Goal: Information Seeking & Learning: Learn about a topic

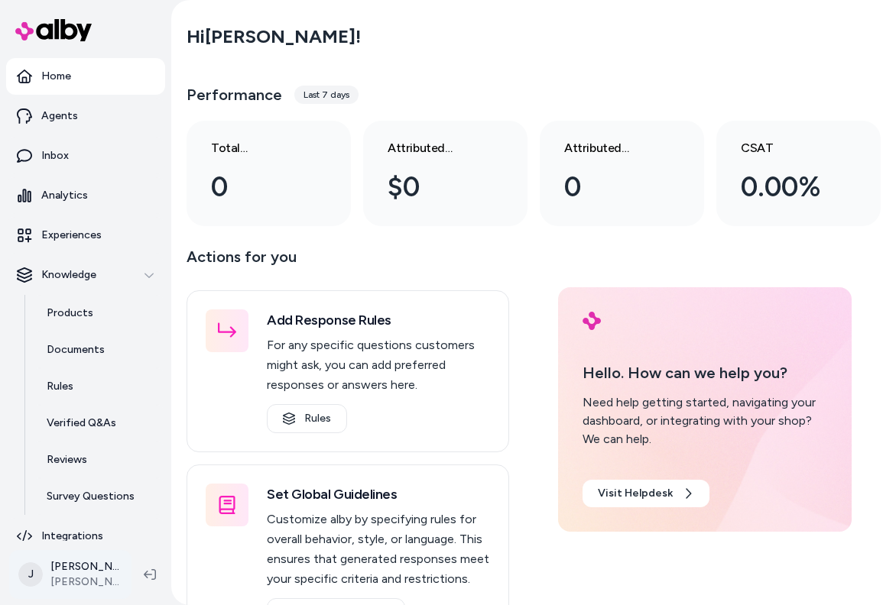
click at [94, 586] on html "Home Agents Inbox Analytics Experiences Knowledge Products Documents Rules Veri…" at bounding box center [448, 302] width 896 height 605
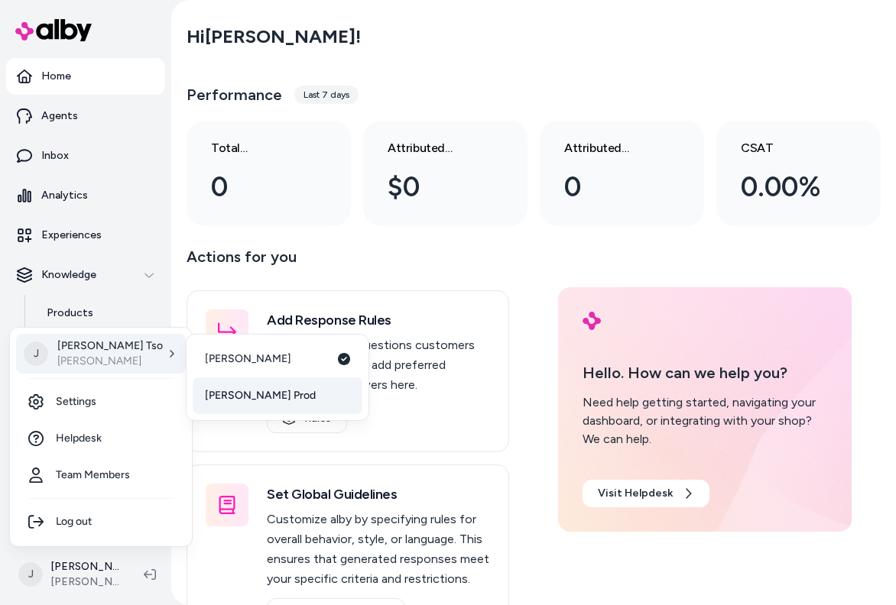
click at [235, 391] on span "[PERSON_NAME] Prod" at bounding box center [260, 395] width 111 height 15
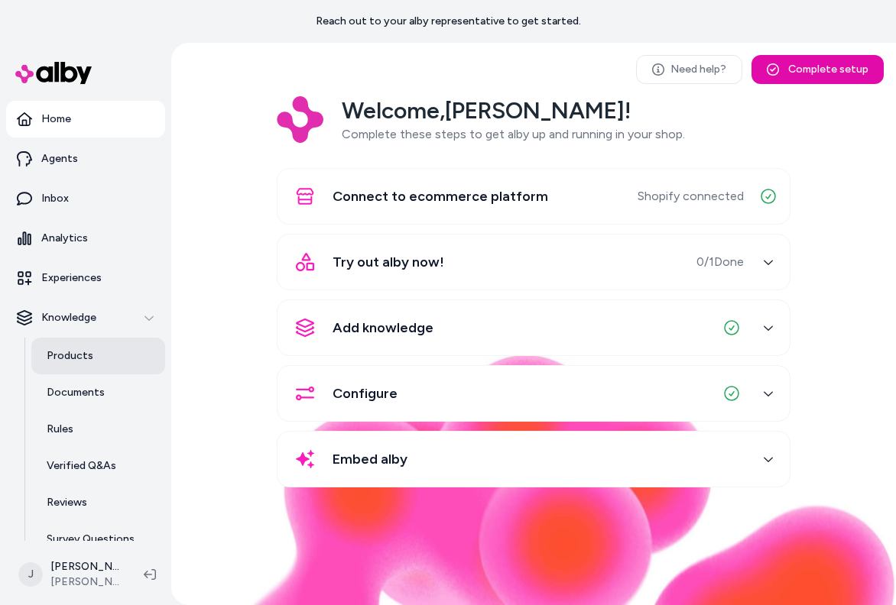
click at [89, 351] on p "Products" at bounding box center [70, 356] width 47 height 15
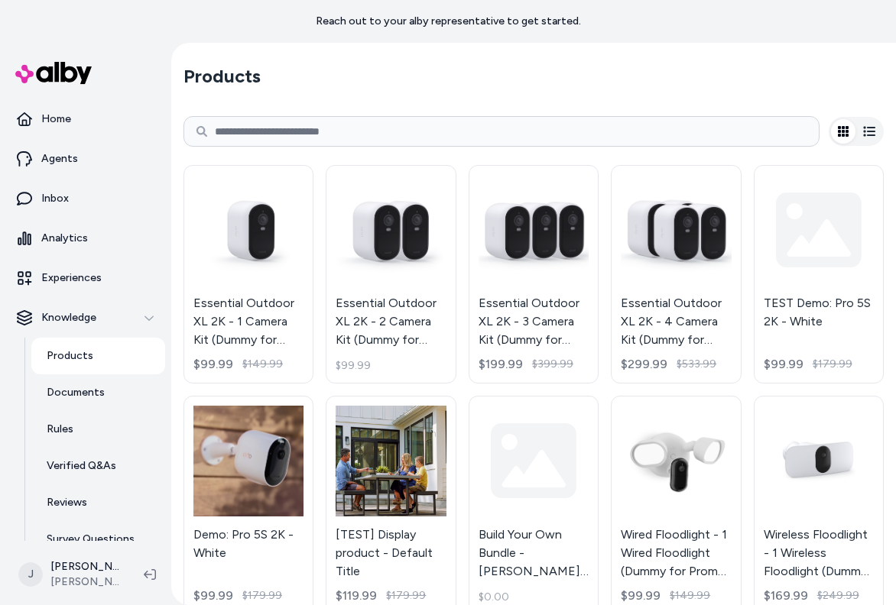
click at [259, 141] on input at bounding box center [501, 131] width 636 height 31
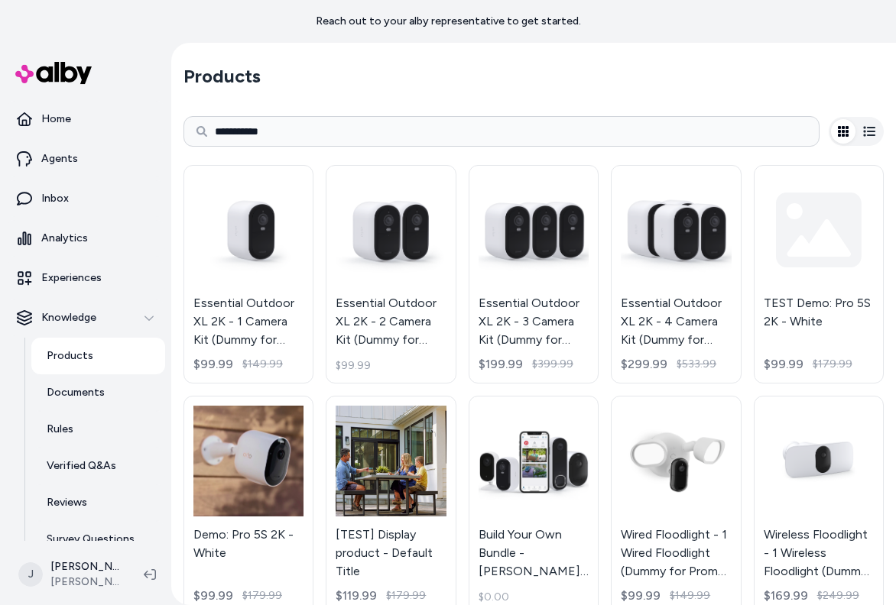
type input "**********"
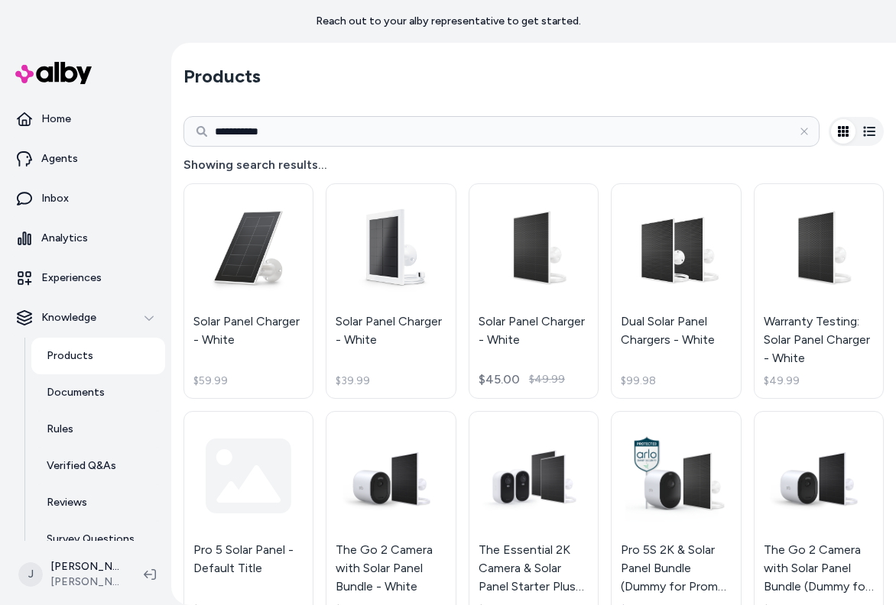
drag, startPoint x: 524, startPoint y: 326, endPoint x: 407, endPoint y: 3, distance: 343.1
click at [0, 0] on main "**********" at bounding box center [448, 324] width 896 height 648
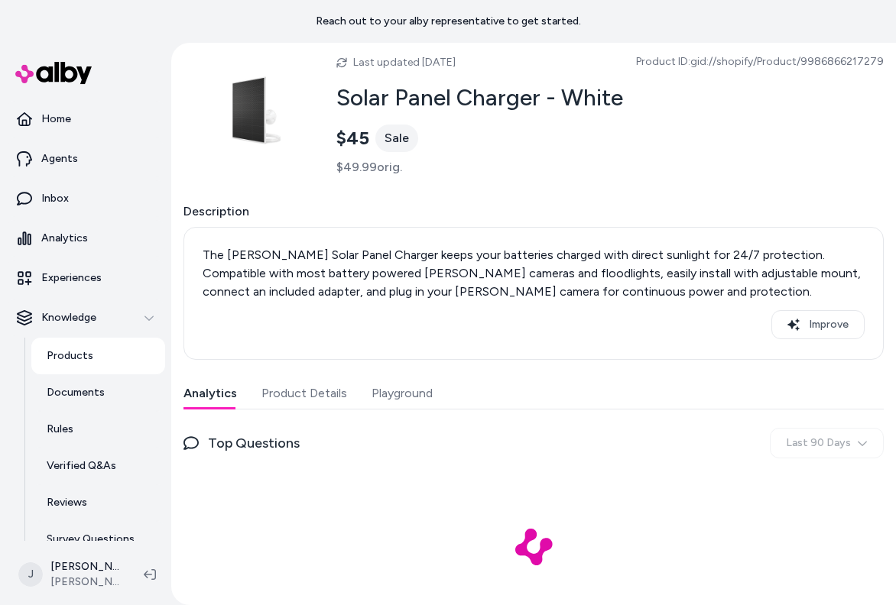
scroll to position [67, 0]
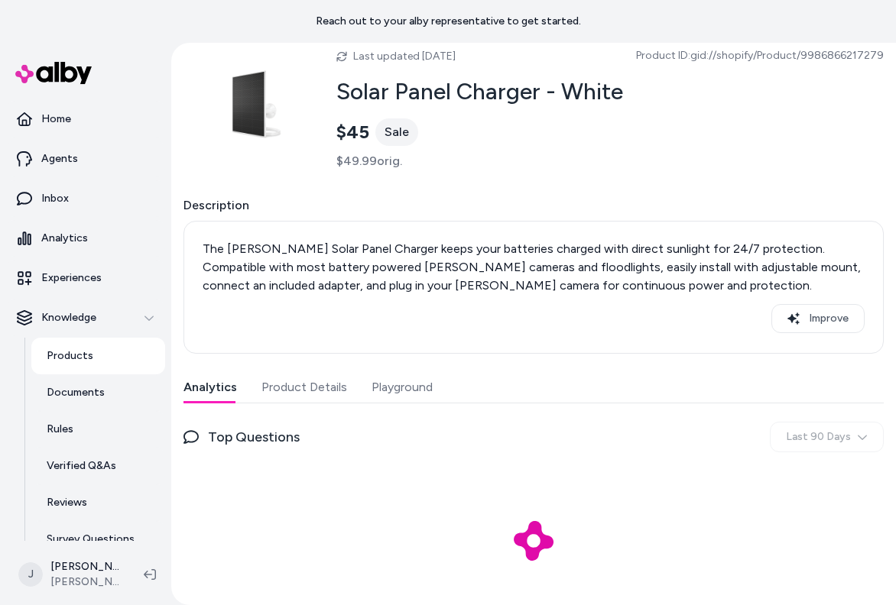
click at [308, 381] on button "Product Details" at bounding box center [304, 387] width 86 height 31
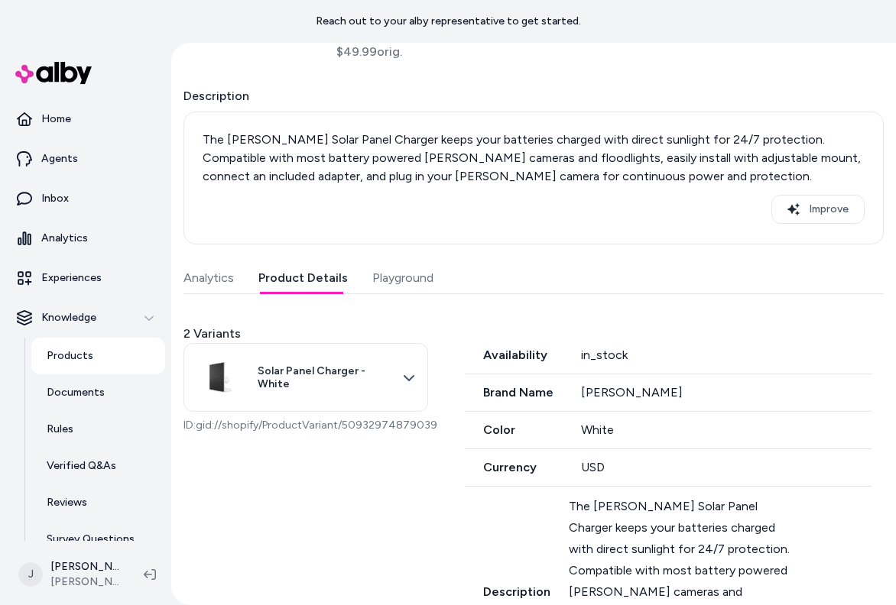
scroll to position [208, 0]
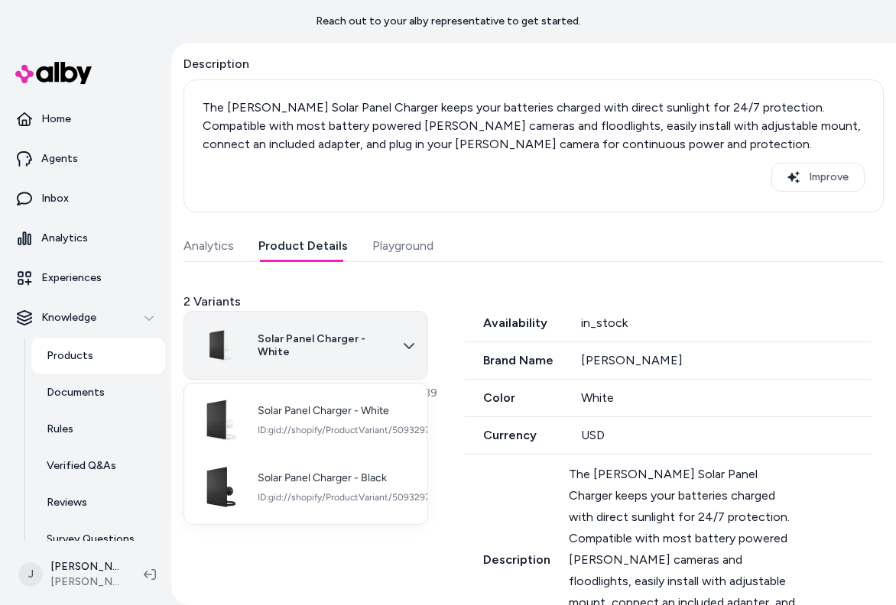
click at [307, 346] on html "Reach out to your alby representative to get started. Home Agents Inbox Analyti…" at bounding box center [448, 302] width 896 height 605
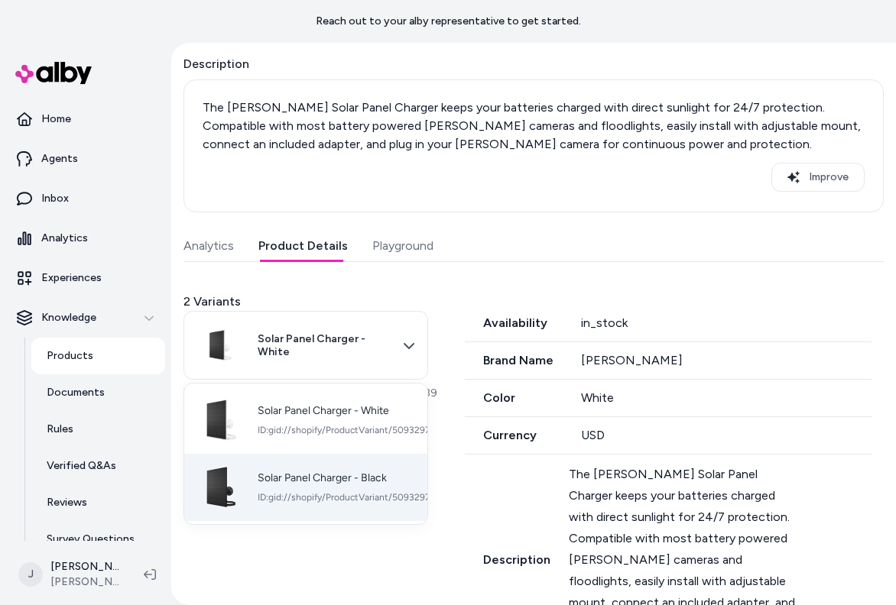
click at [303, 475] on span "Solar Panel Charger - Black" at bounding box center [361, 479] width 206 height 14
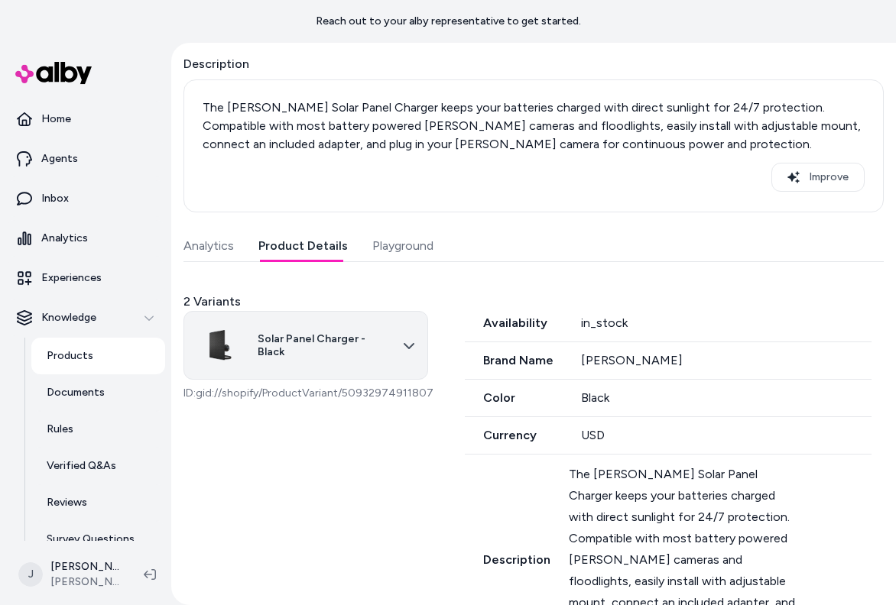
click at [299, 350] on html "Reach out to your alby representative to get started. Home Agents Inbox Analyti…" at bounding box center [448, 302] width 896 height 605
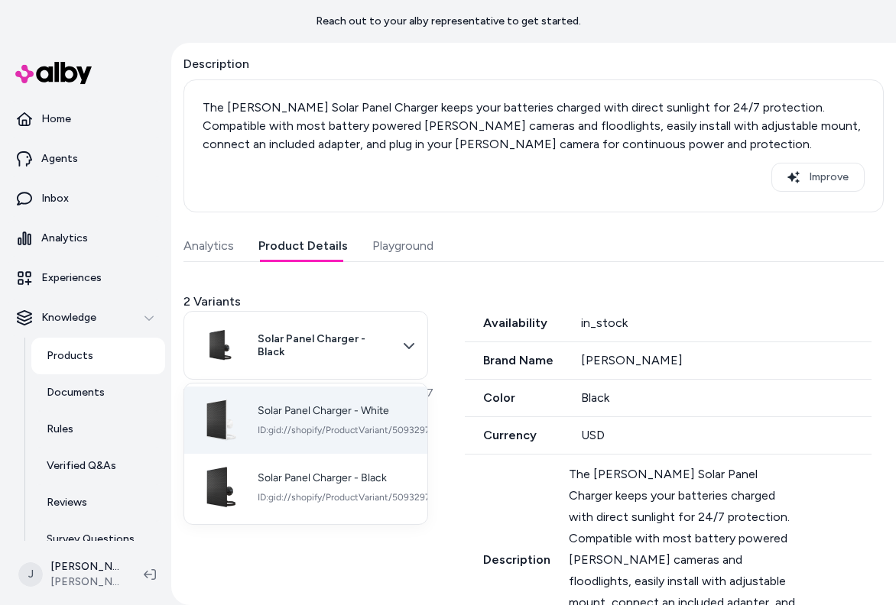
click at [320, 416] on div "Solar Panel Charger - White ID: gid://shopify/ProductVariant/50932974879039" at bounding box center [362, 420] width 209 height 32
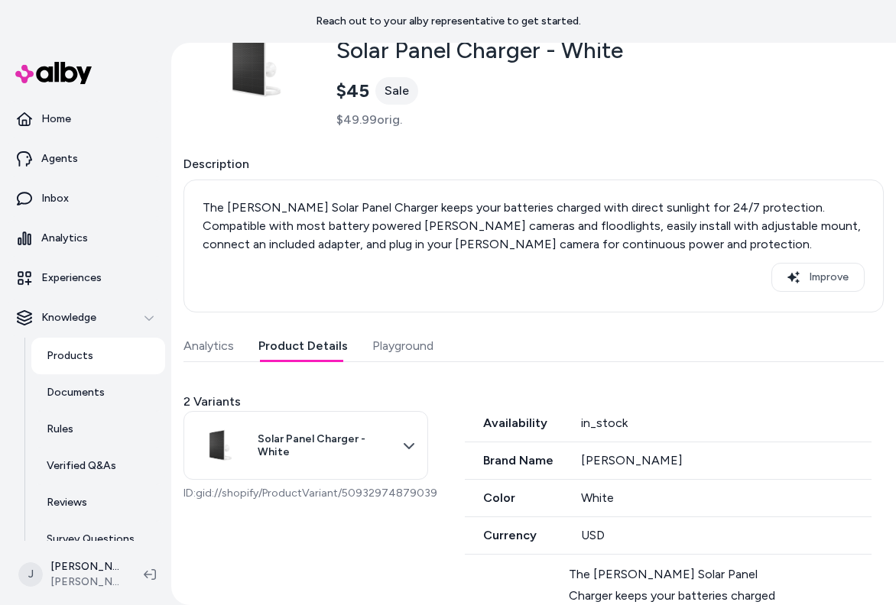
scroll to position [164, 0]
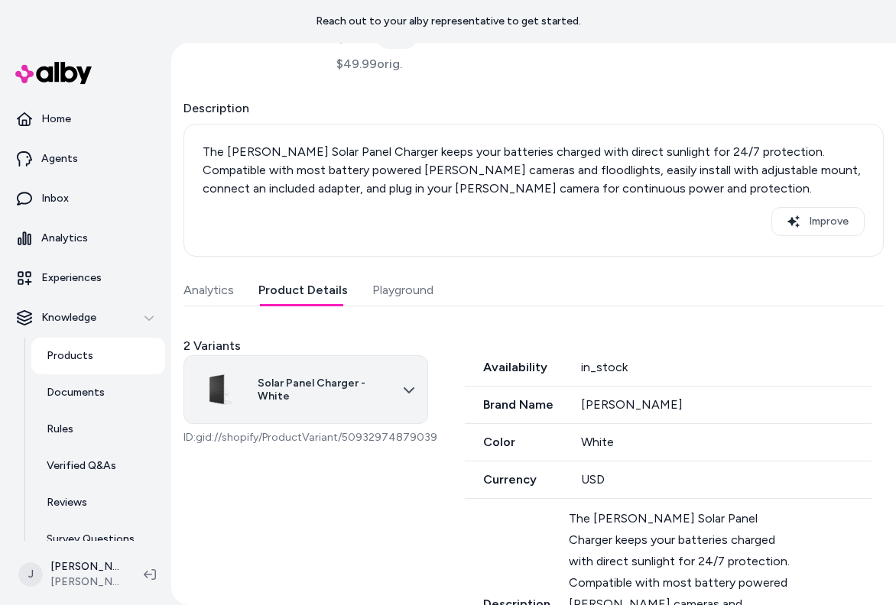
click at [381, 411] on html "Reach out to your alby representative to get started. Home Agents Inbox Analyti…" at bounding box center [448, 302] width 896 height 605
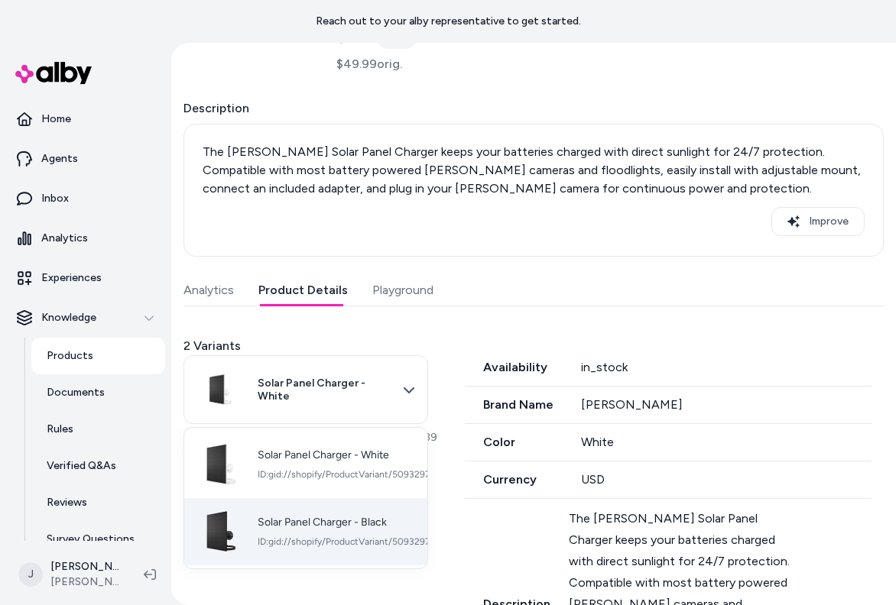
click at [364, 541] on span "ID: gid://shopify/ProductVariant/50932974911807" at bounding box center [361, 542] width 206 height 12
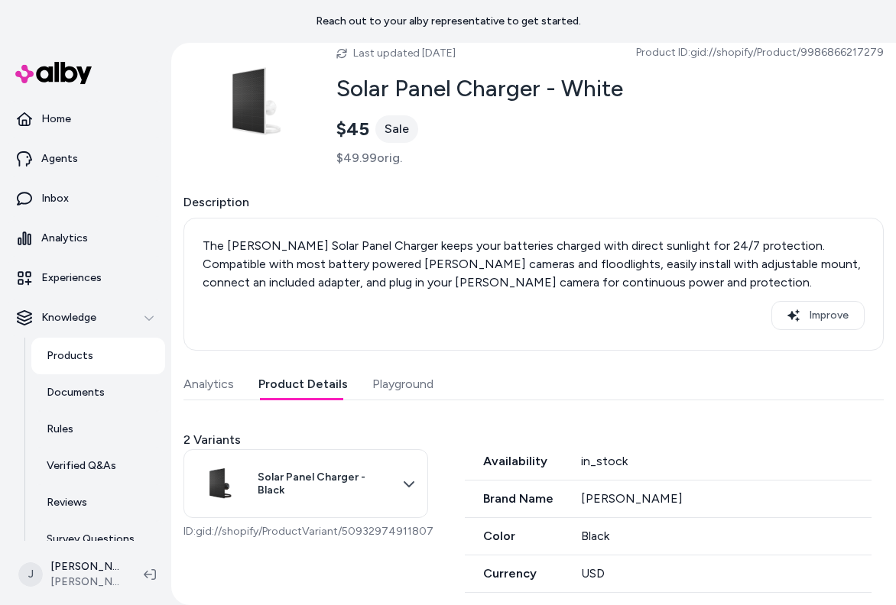
scroll to position [0, 0]
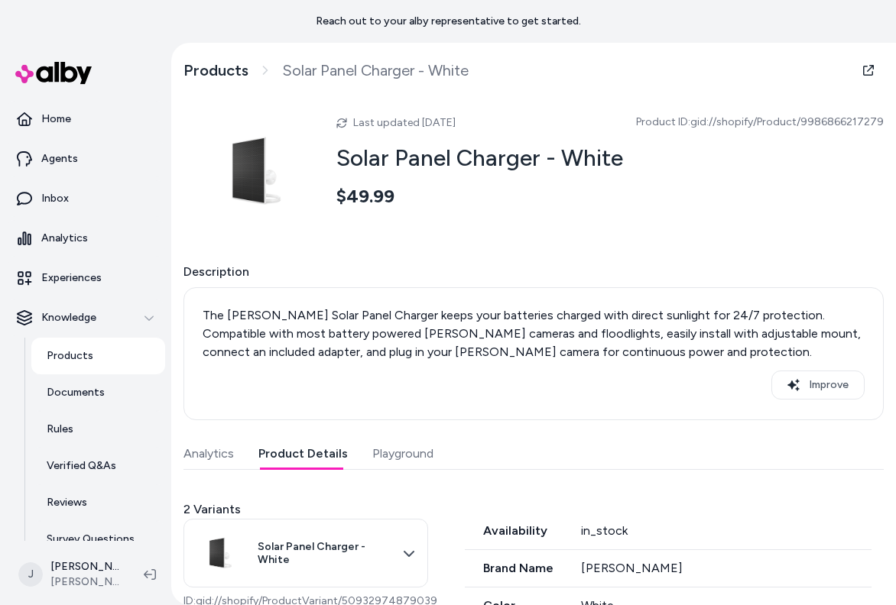
click at [303, 453] on button "Product Details" at bounding box center [302, 454] width 89 height 31
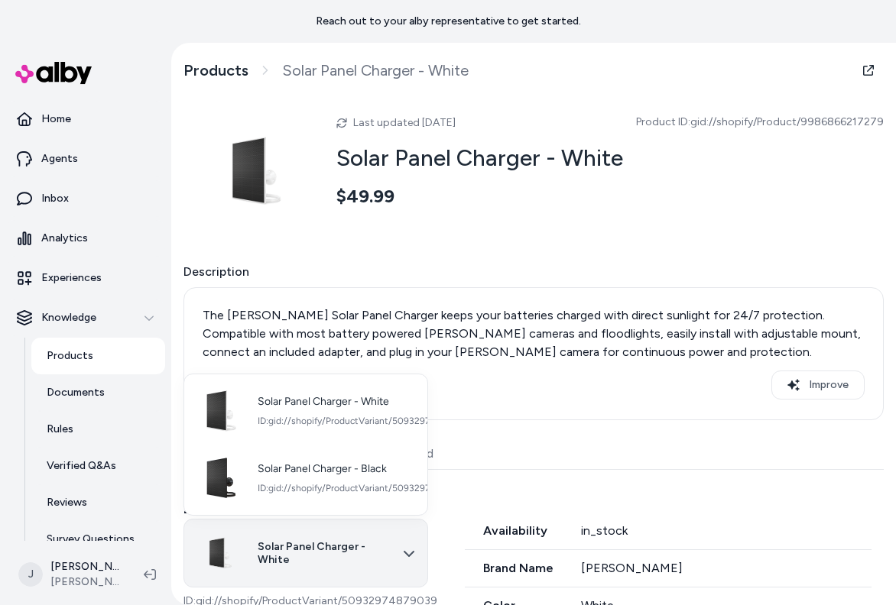
click at [336, 541] on html "Reach out to your alby representative to get started. Home Agents Inbox Analyti…" at bounding box center [448, 302] width 896 height 605
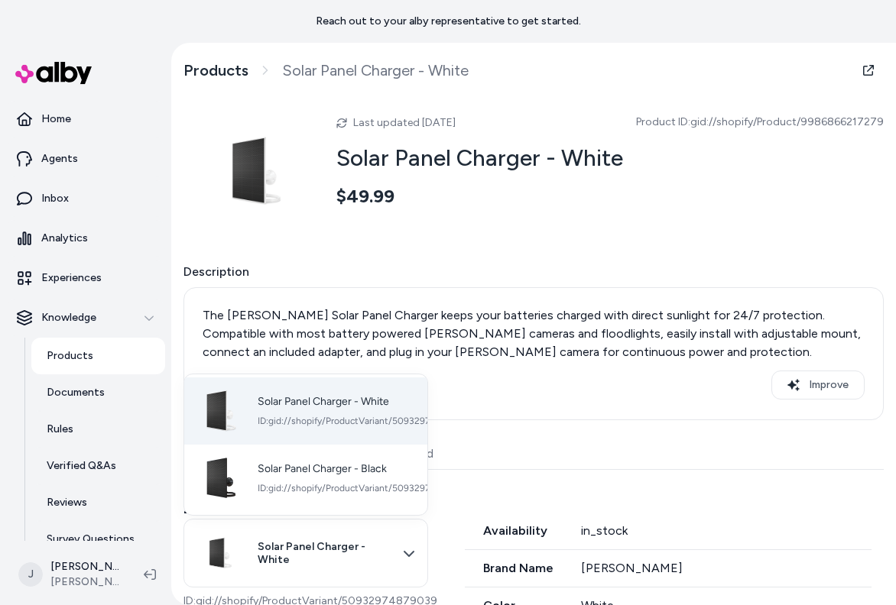
click at [304, 408] on div "Solar Panel Charger - White ID: gid://shopify/ProductVariant/50932974879039" at bounding box center [362, 411] width 209 height 32
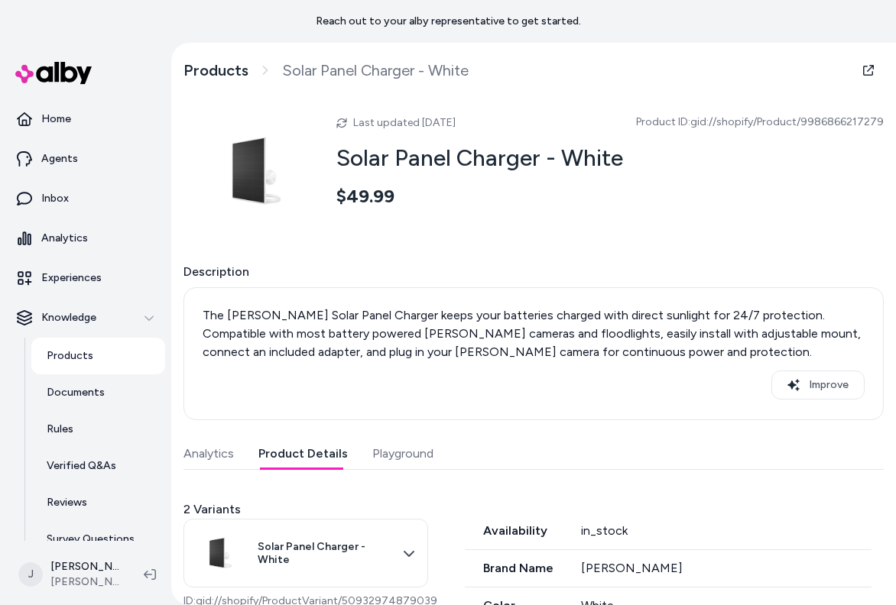
click at [316, 453] on button "Product Details" at bounding box center [302, 454] width 89 height 31
